Goal: Check status: Check status

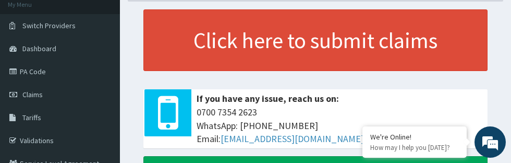
scroll to position [67, 0]
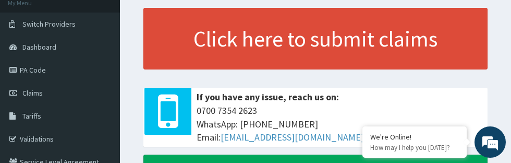
click at [75, 94] on link "Claims" at bounding box center [60, 92] width 120 height 23
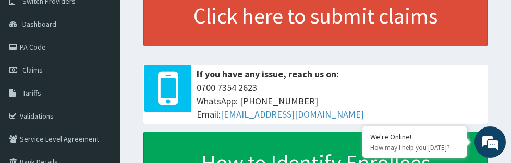
scroll to position [107, 0]
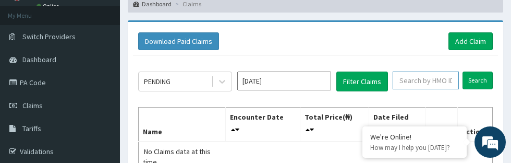
click at [433, 78] on input "text" at bounding box center [425, 80] width 66 height 18
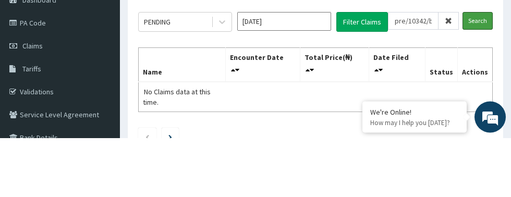
click at [479, 81] on input "Search" at bounding box center [477, 80] width 30 height 18
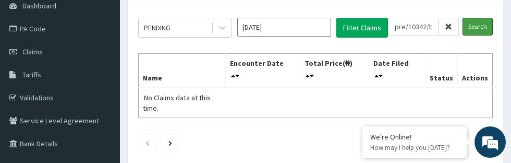
scroll to position [113, 0]
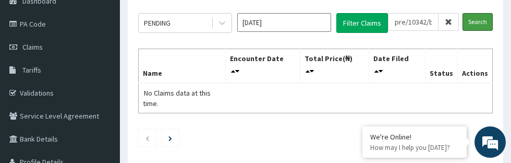
click at [489, 22] on input "Search" at bounding box center [477, 22] width 30 height 18
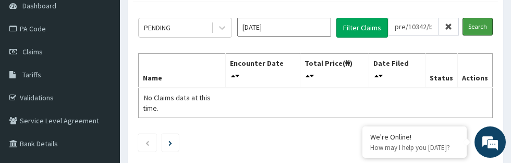
scroll to position [97, 0]
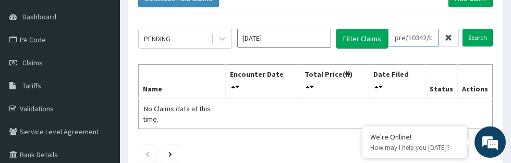
click at [404, 41] on input "pre/10342/b" at bounding box center [413, 38] width 51 height 18
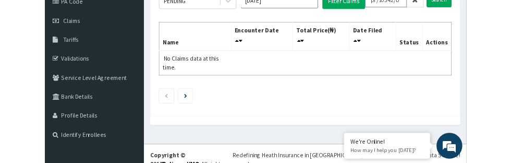
scroll to position [129, 0]
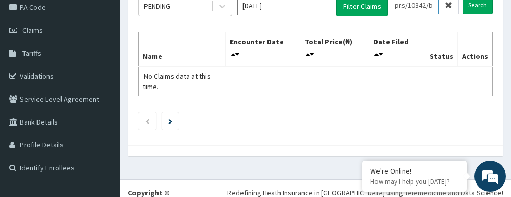
type input "prs/10342/b"
click at [481, 7] on input "Search" at bounding box center [477, 5] width 30 height 18
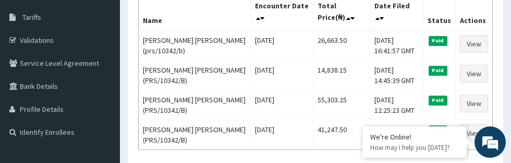
scroll to position [175, 0]
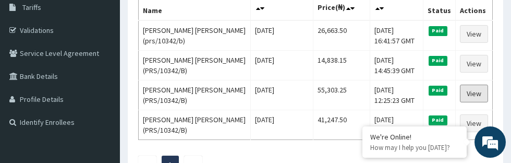
click at [477, 93] on link "View" at bounding box center [473, 93] width 28 height 18
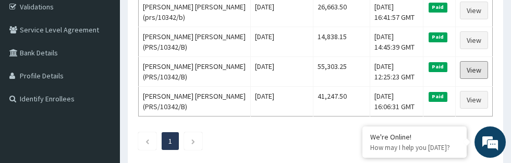
scroll to position [215, 0]
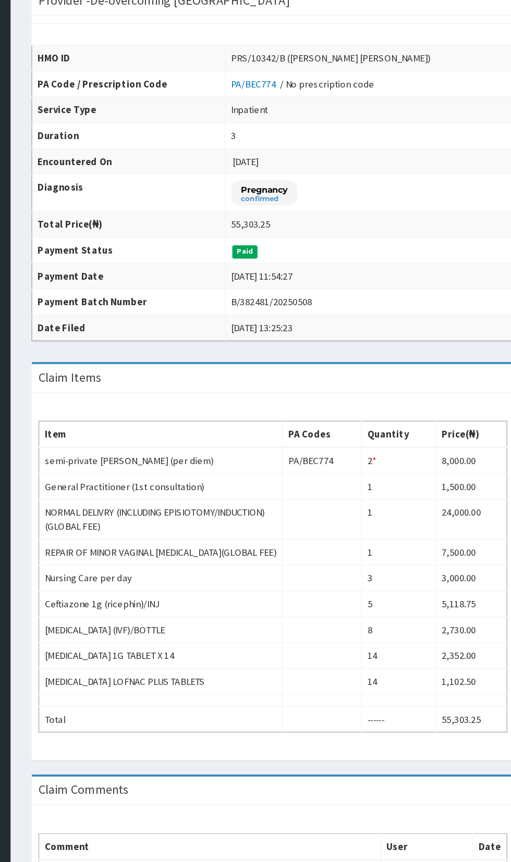
click at [455, 162] on td "Pregnancy confirmed" at bounding box center [387, 237] width 215 height 28
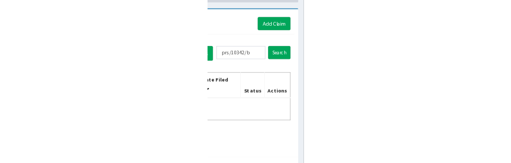
scroll to position [51, 0]
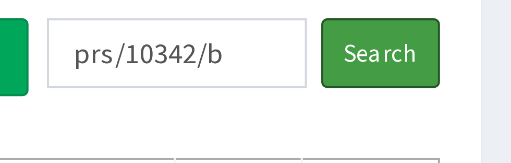
click at [480, 83] on input "Search" at bounding box center [477, 83] width 30 height 18
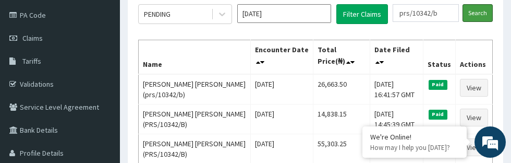
scroll to position [0, 0]
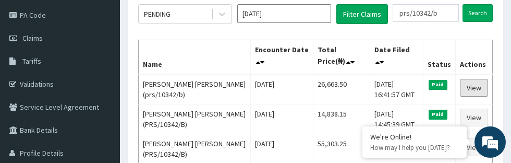
click at [480, 87] on link "View" at bounding box center [473, 88] width 28 height 18
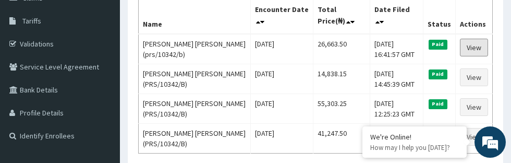
scroll to position [161, 0]
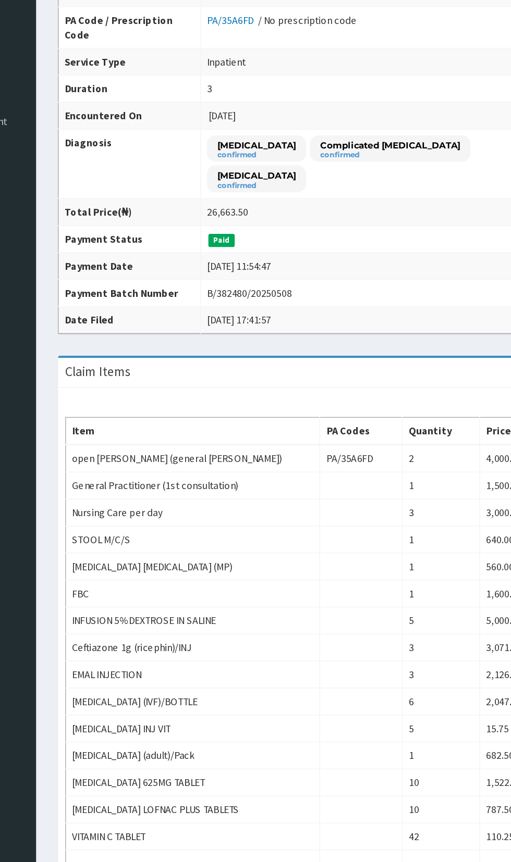
scroll to position [38, 0]
